Goal: Find specific page/section: Find specific page/section

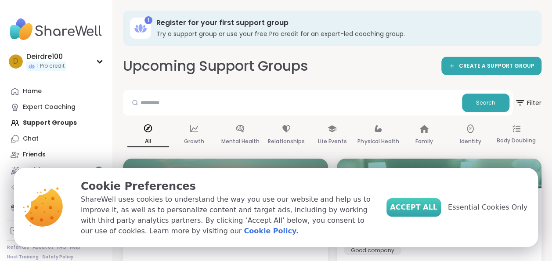
click at [421, 203] on span "Accept All" at bounding box center [413, 207] width 47 height 11
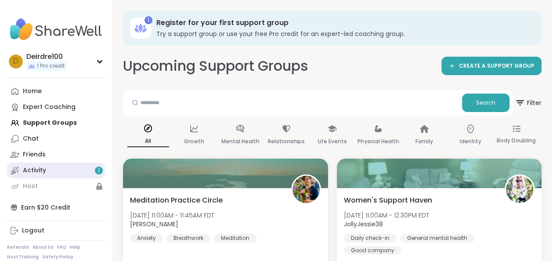
click at [40, 168] on div "Activity 1" at bounding box center [34, 170] width 23 height 9
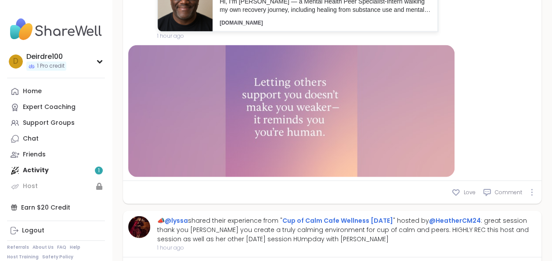
scroll to position [927, 0]
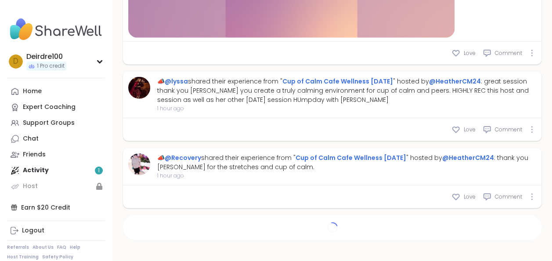
type textarea "*"
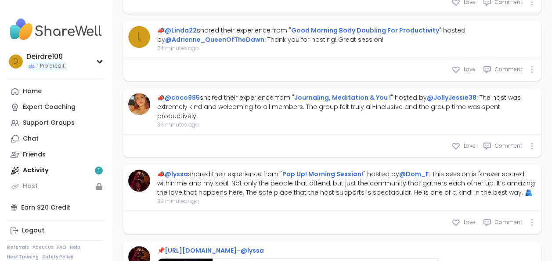
scroll to position [0, 0]
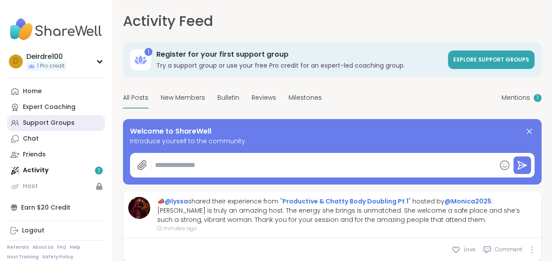
click at [53, 121] on div "Support Groups" at bounding box center [49, 123] width 52 height 9
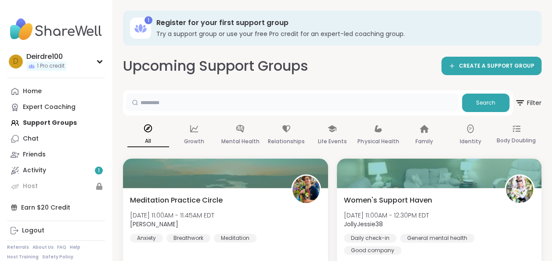
click at [156, 104] on input "text" at bounding box center [292, 103] width 332 height 18
type input "******"
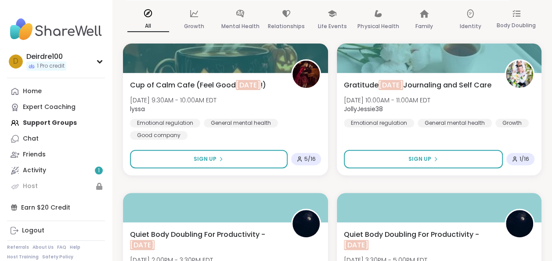
scroll to position [69, 0]
